Goal: Task Accomplishment & Management: Complete application form

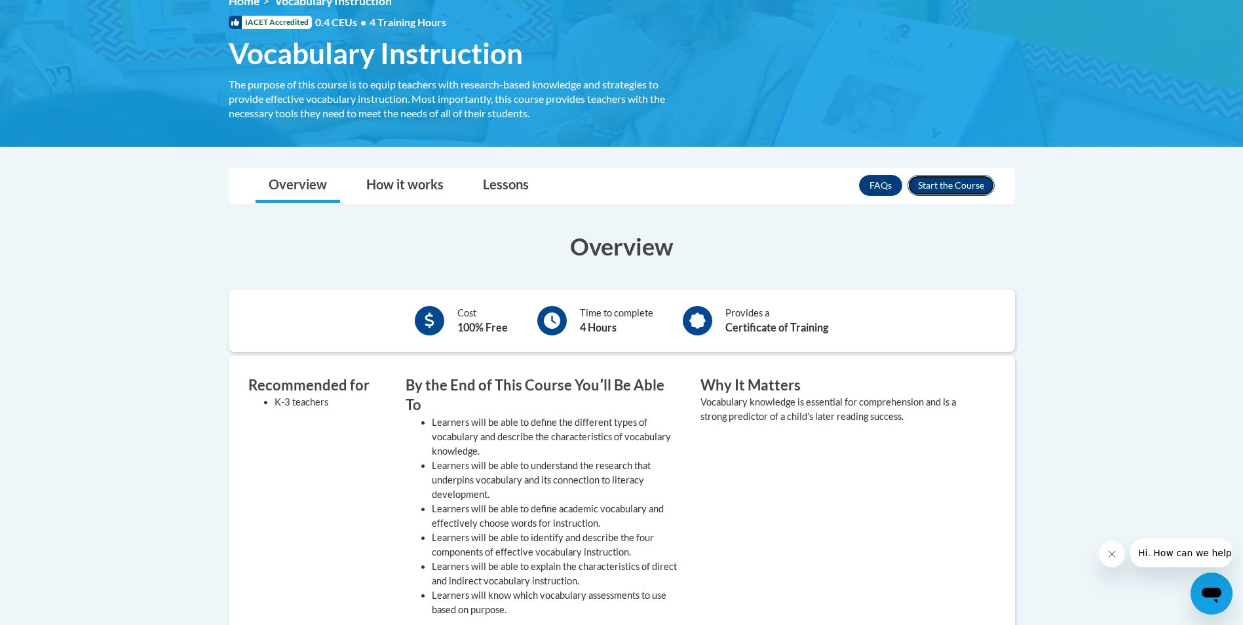
click at [940, 183] on button "Enroll" at bounding box center [951, 185] width 87 height 21
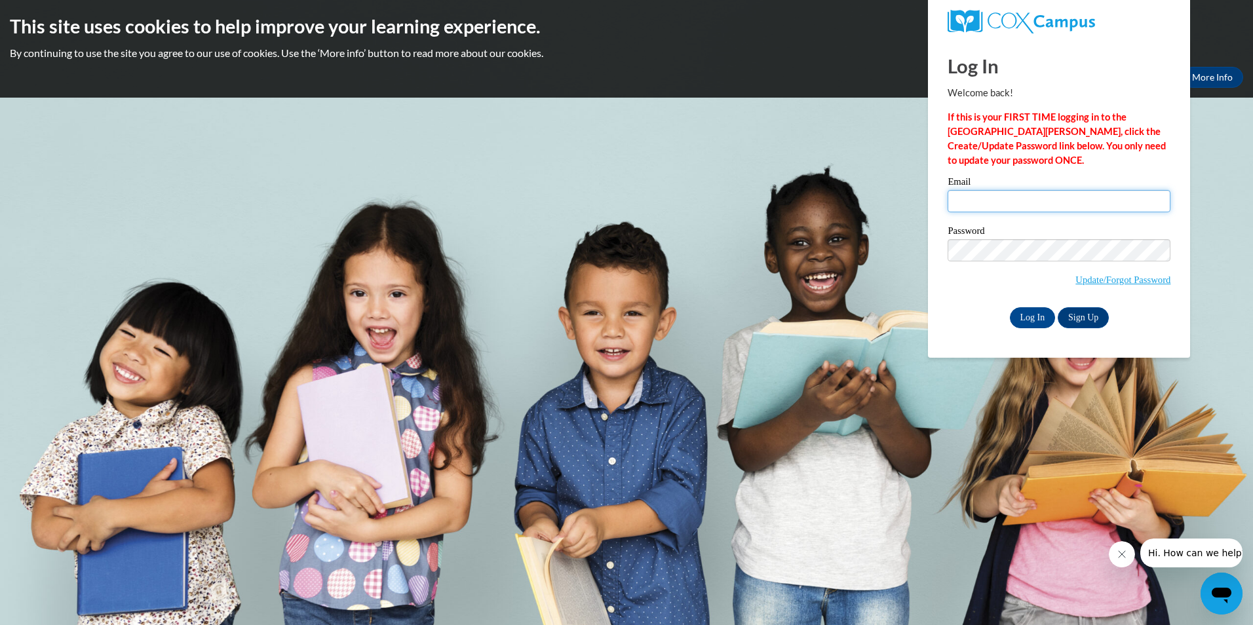
click at [964, 197] on input "Email" at bounding box center [1059, 201] width 223 height 22
type input "[EMAIL_ADDRESS][DOMAIN_NAME]"
click at [1038, 315] on input "Log In" at bounding box center [1033, 317] width 46 height 21
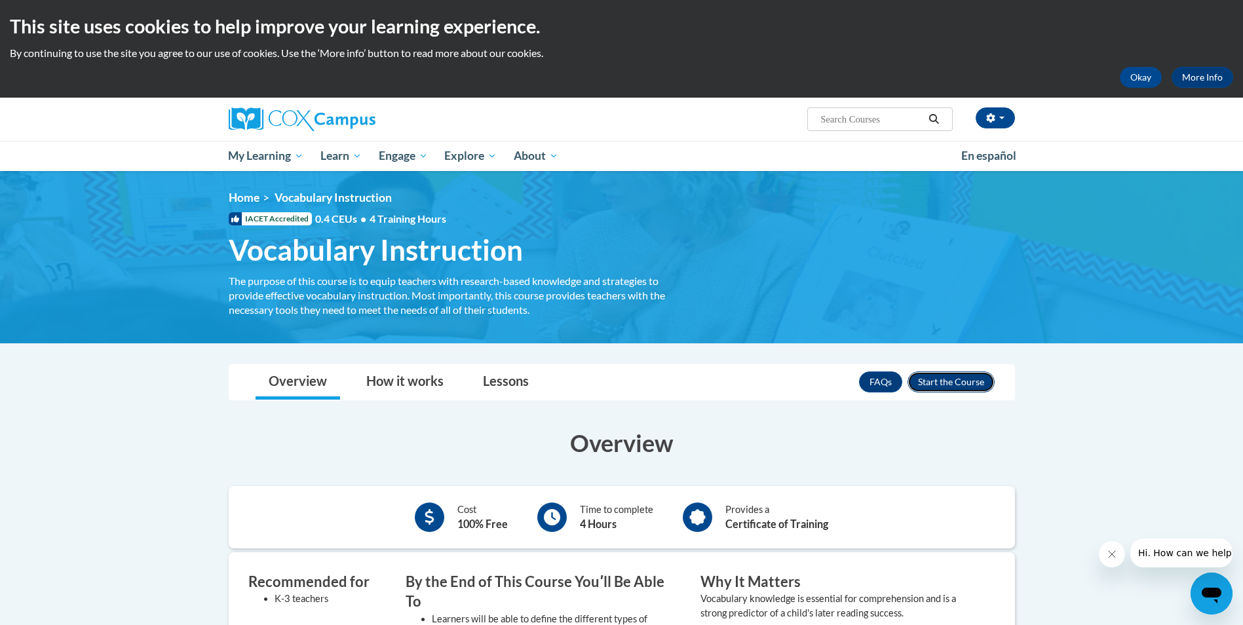
click at [941, 383] on button "Enroll" at bounding box center [951, 382] width 87 height 21
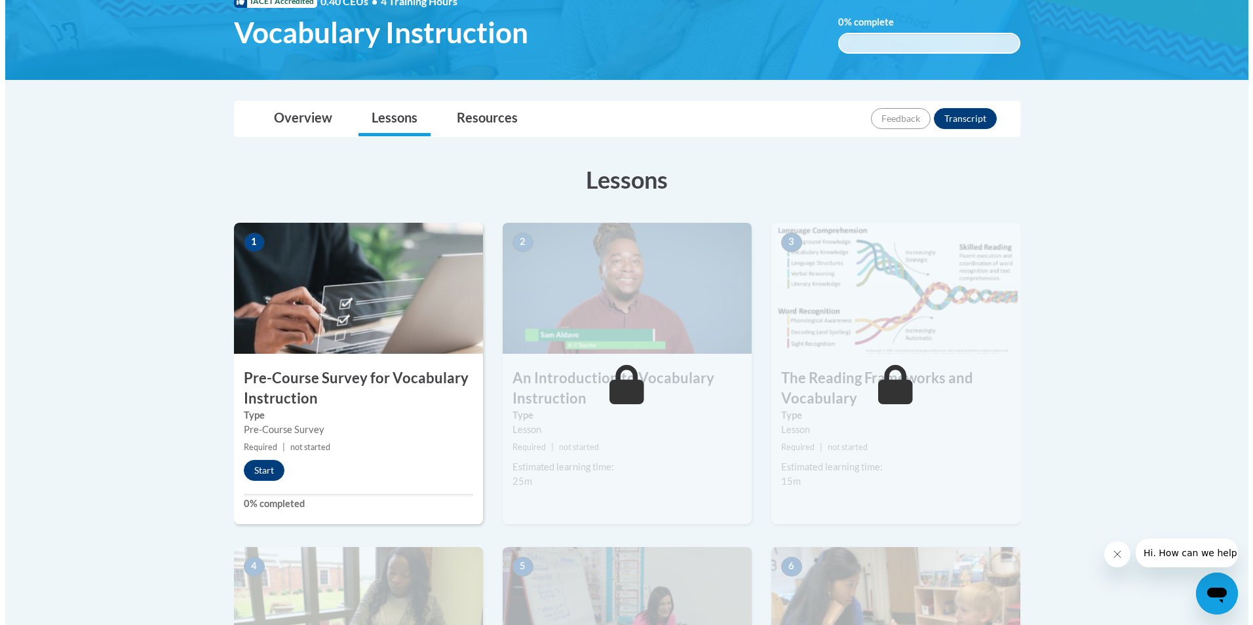
scroll to position [328, 0]
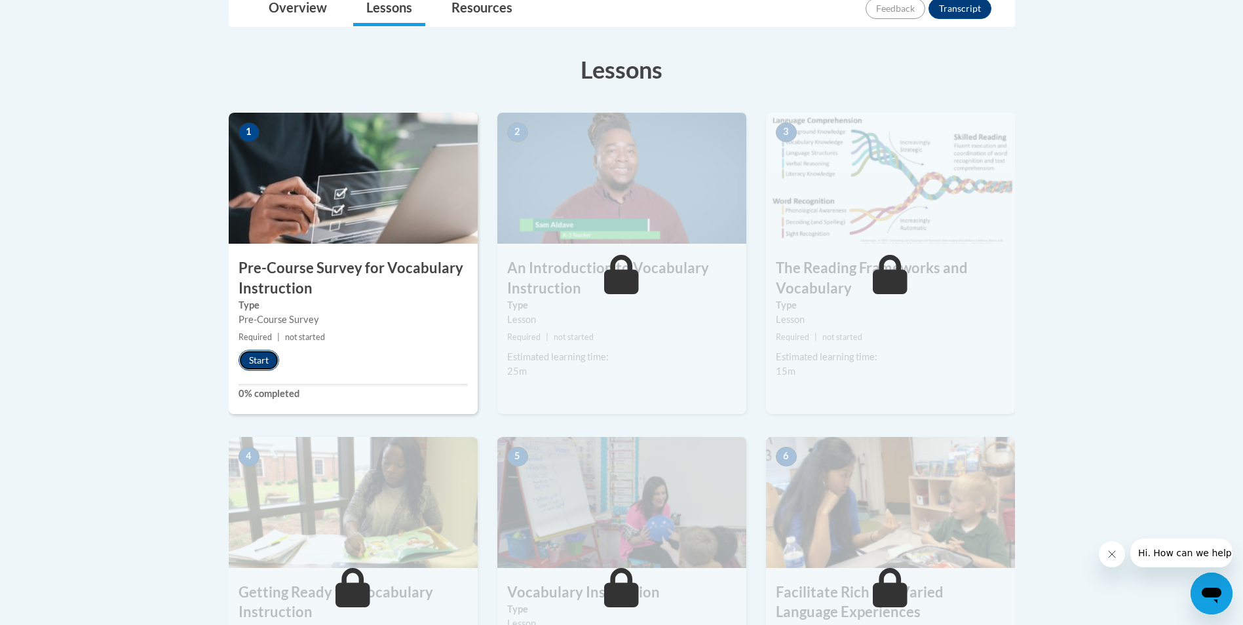
click at [265, 359] on button "Start" at bounding box center [259, 360] width 41 height 21
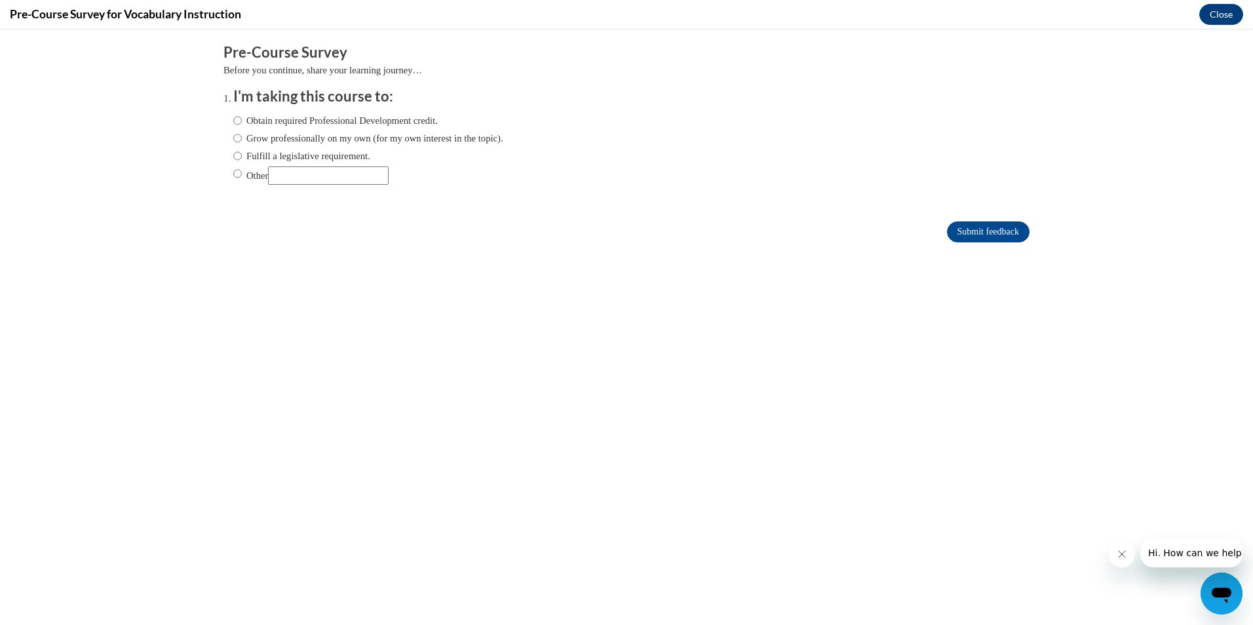
scroll to position [0, 0]
click at [233, 173] on input "Other" at bounding box center [237, 173] width 9 height 14
radio input "true"
click at [283, 176] on input "Other" at bounding box center [328, 175] width 121 height 18
type input "Prepare for KPEERI"
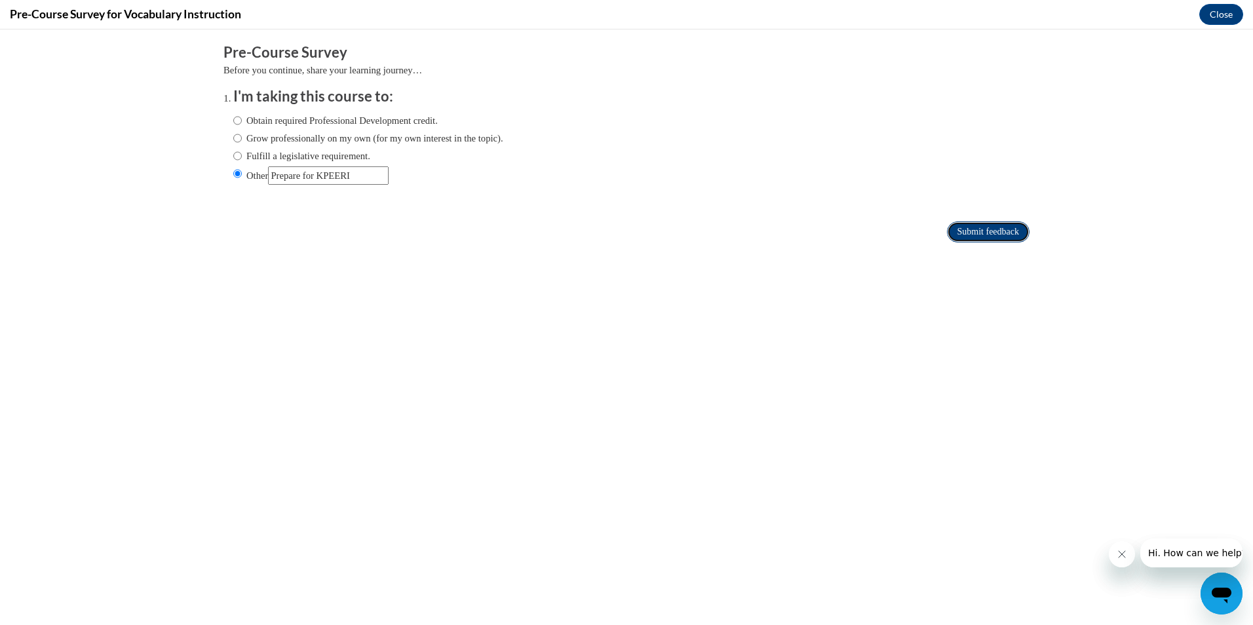
click at [969, 229] on input "Submit feedback" at bounding box center [988, 232] width 83 height 21
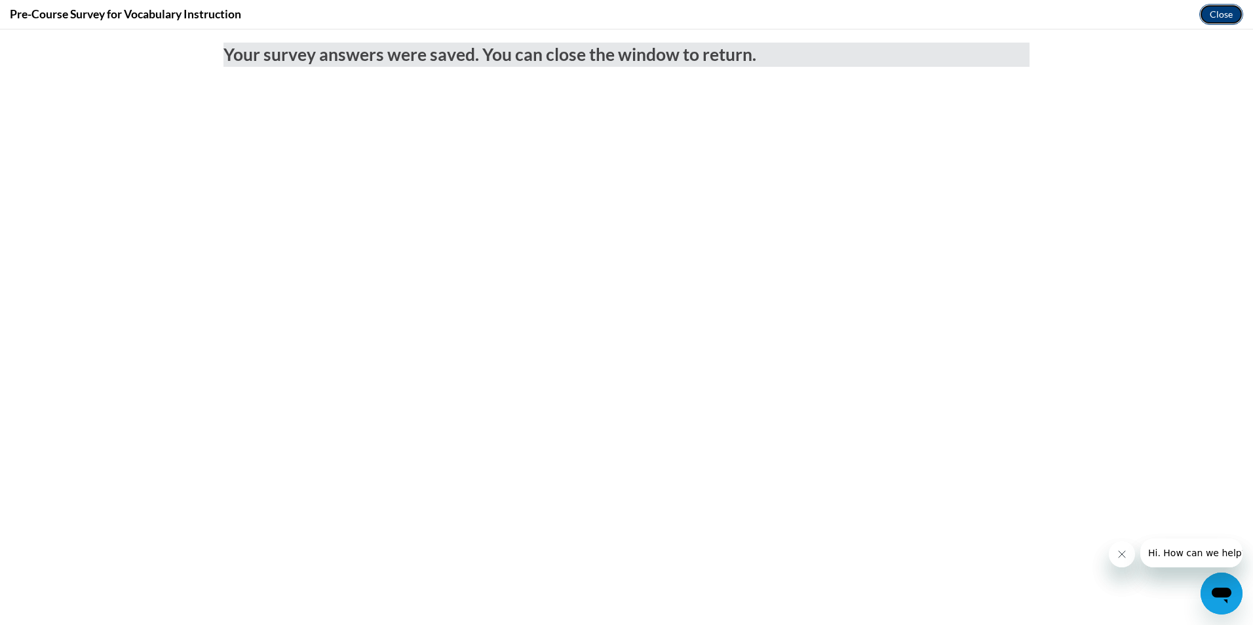
drag, startPoint x: 1215, startPoint y: 16, endPoint x: 1215, endPoint y: 88, distance: 71.5
click at [1215, 16] on button "Close" at bounding box center [1222, 14] width 44 height 21
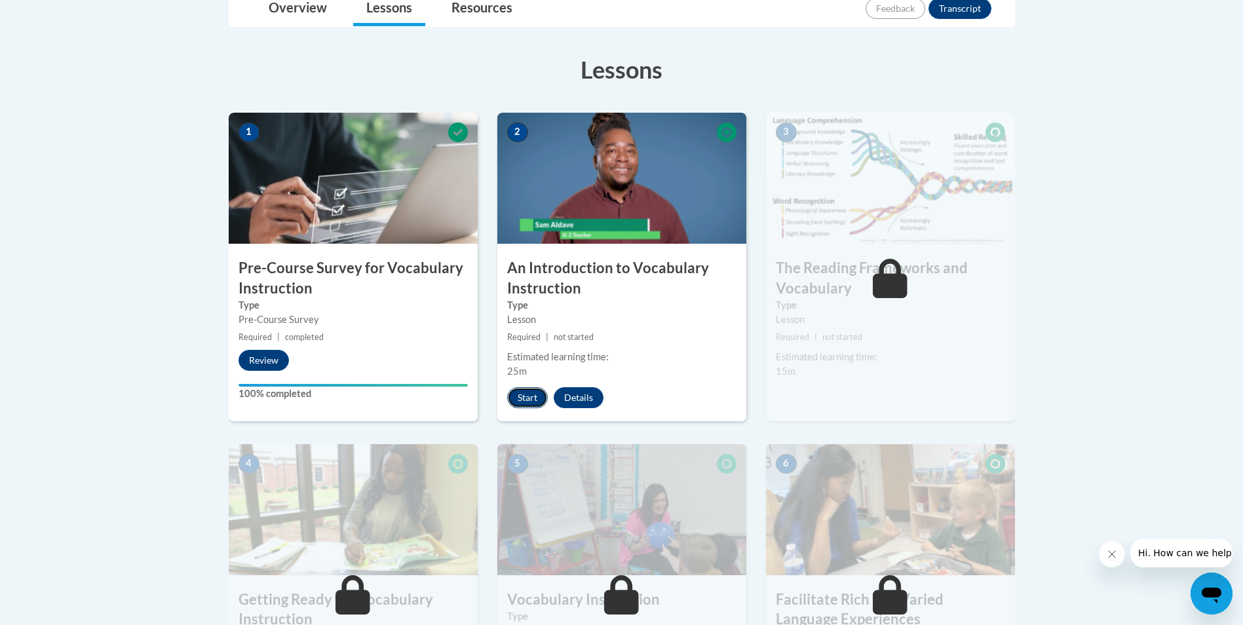
click at [525, 397] on button "Start" at bounding box center [527, 397] width 41 height 21
